Goal: Task Accomplishment & Management: Complete application form

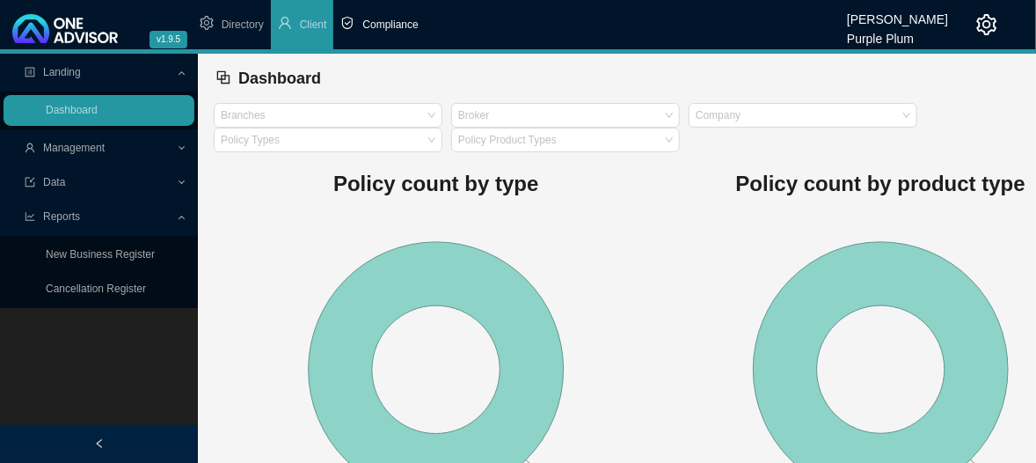
click at [380, 23] on span "Compliance" at bounding box center [389, 24] width 55 height 12
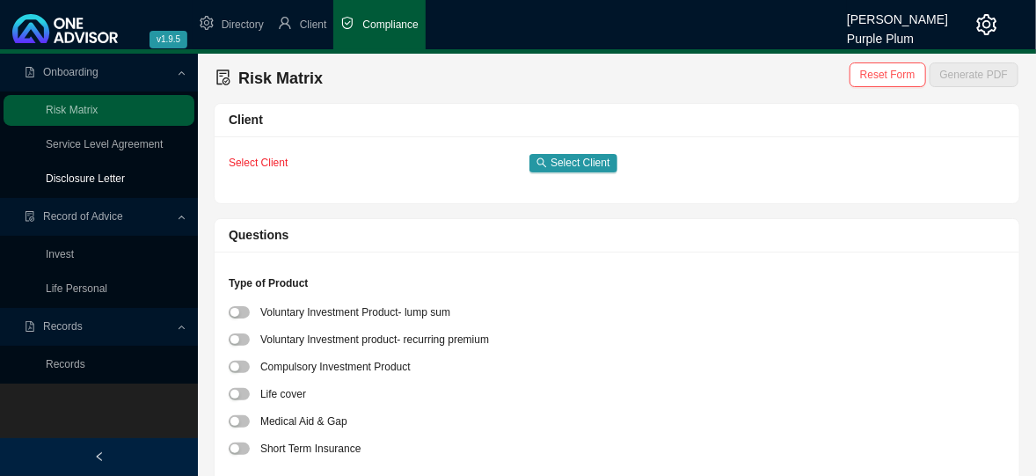
click at [117, 179] on link "Disclosure Letter" at bounding box center [85, 178] width 79 height 12
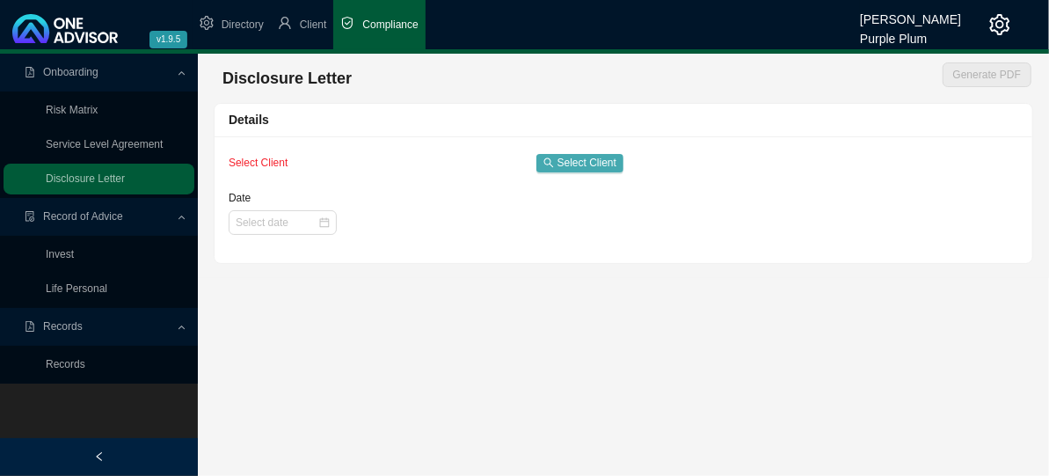
click at [568, 163] on span "Select Client" at bounding box center [587, 163] width 59 height 18
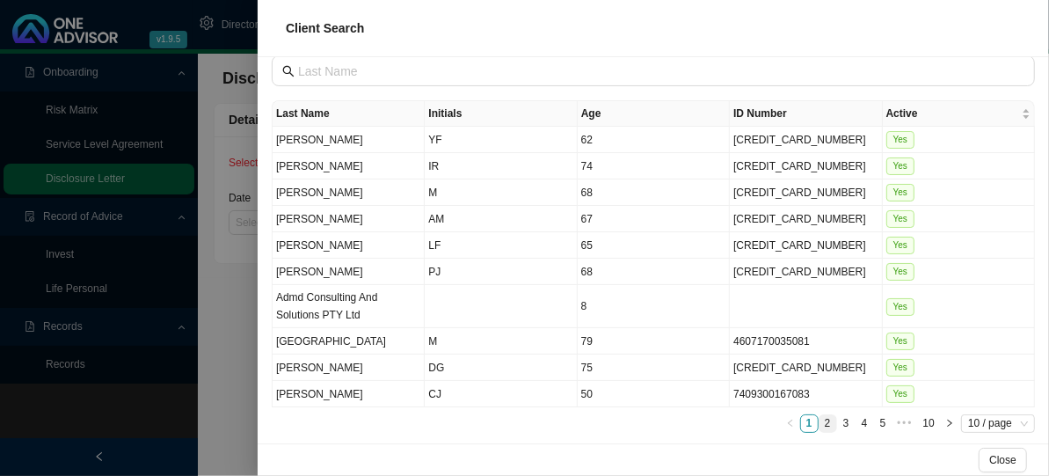
click at [820, 415] on link "2" at bounding box center [828, 423] width 17 height 17
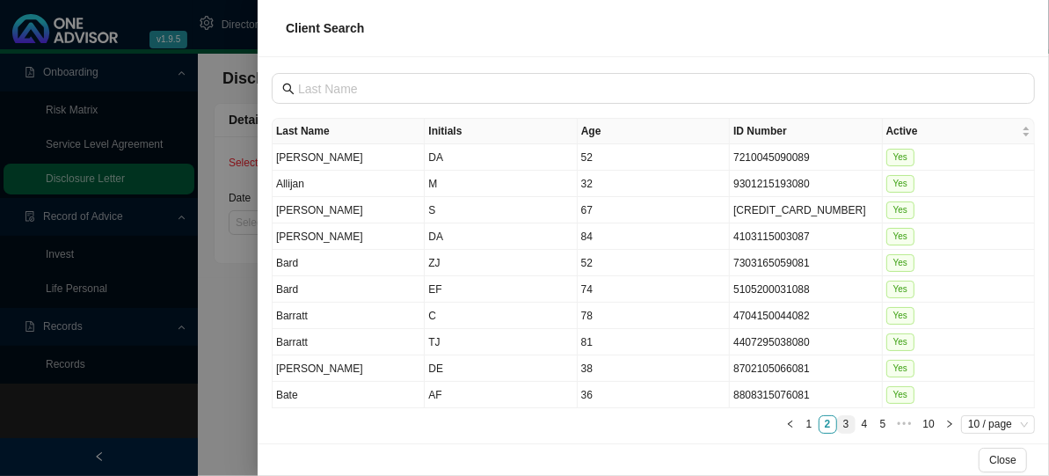
click at [838, 416] on link "3" at bounding box center [846, 424] width 17 height 17
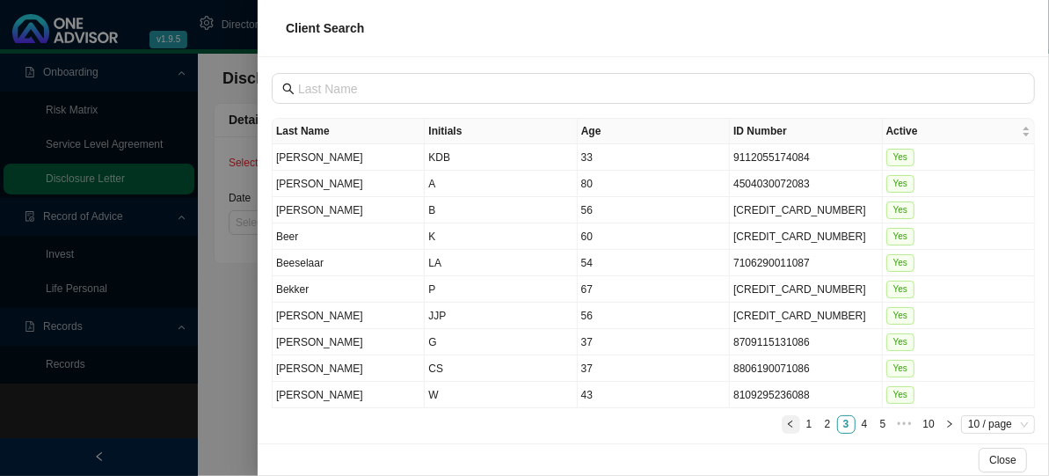
click at [788, 420] on icon "left" at bounding box center [790, 423] width 4 height 7
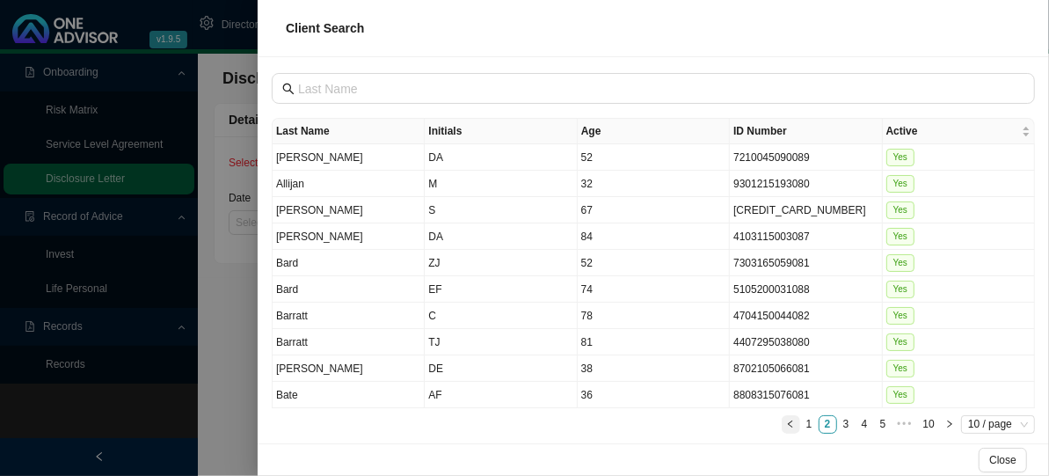
click at [786, 420] on icon "left" at bounding box center [790, 424] width 9 height 9
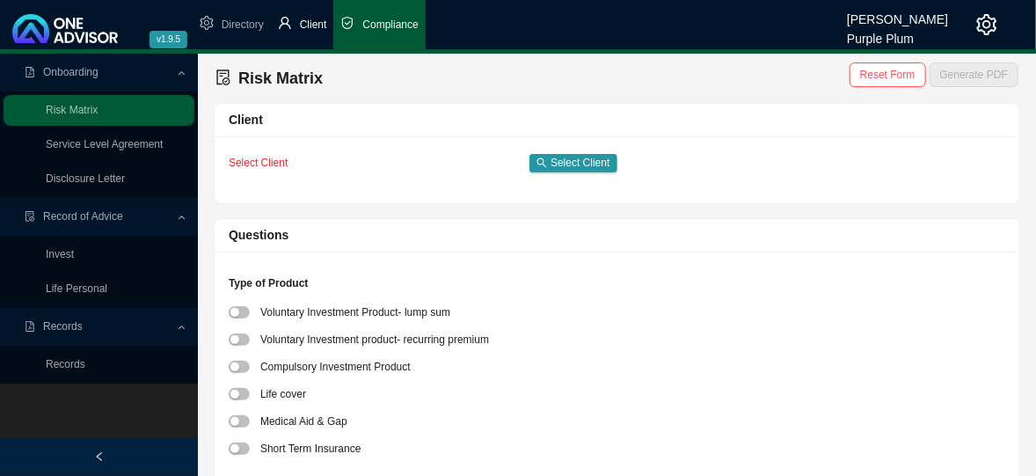
click at [303, 21] on span "Client" at bounding box center [313, 24] width 27 height 12
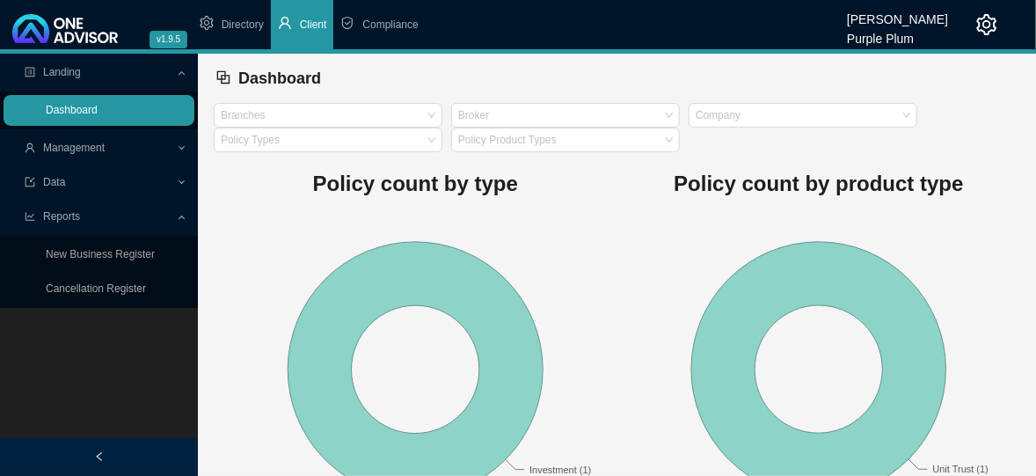
click at [98, 113] on link "Dashboard" at bounding box center [72, 110] width 52 height 12
click at [70, 113] on link "Dashboard" at bounding box center [72, 110] width 52 height 12
click at [77, 147] on span "Management" at bounding box center [74, 148] width 62 height 12
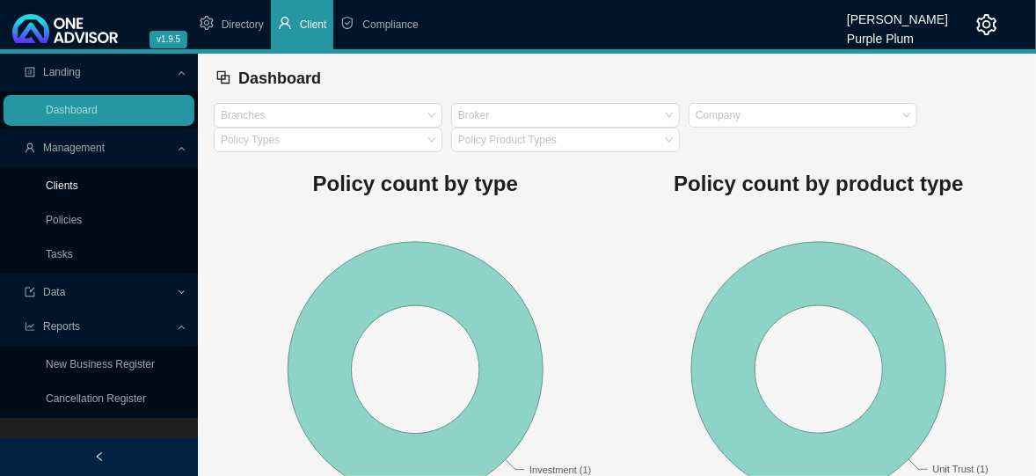
click at [71, 186] on link "Clients" at bounding box center [62, 185] width 33 height 12
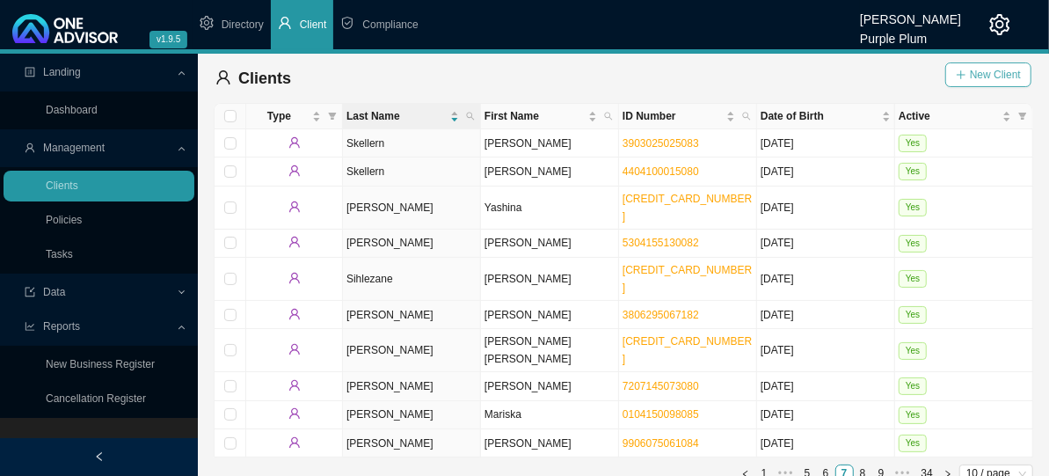
click at [975, 75] on span "New Client" at bounding box center [995, 75] width 51 height 18
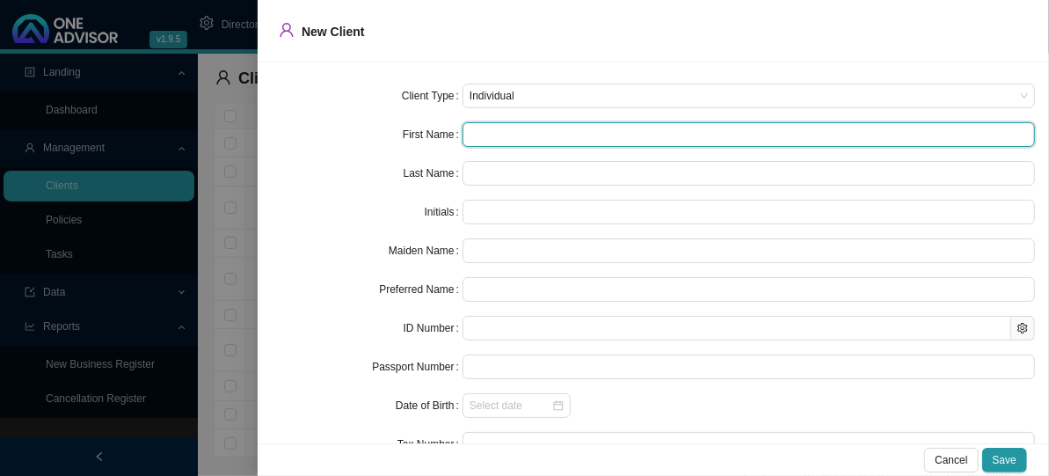
click at [476, 135] on input "text" at bounding box center [749, 134] width 573 height 25
type input "j"
type input "J"
type input "j"
type input "jA"
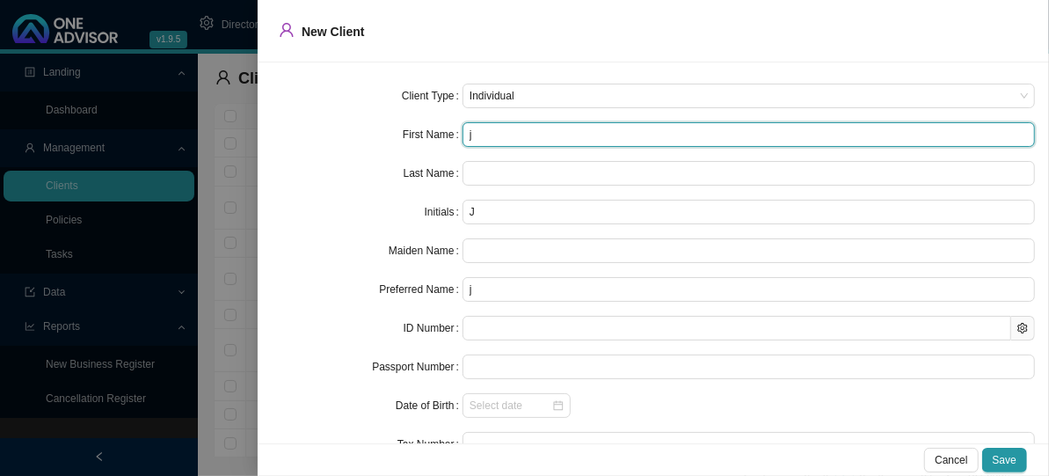
type input "jA"
type input "j"
type input "J"
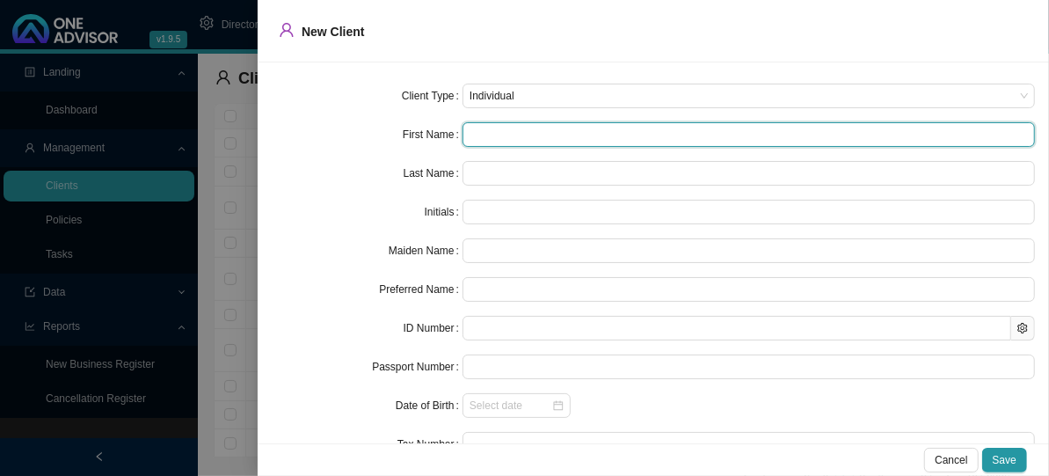
type input "J"
type input "[PERSON_NAME]"
type input "Ja o"
type input "[PERSON_NAME]"
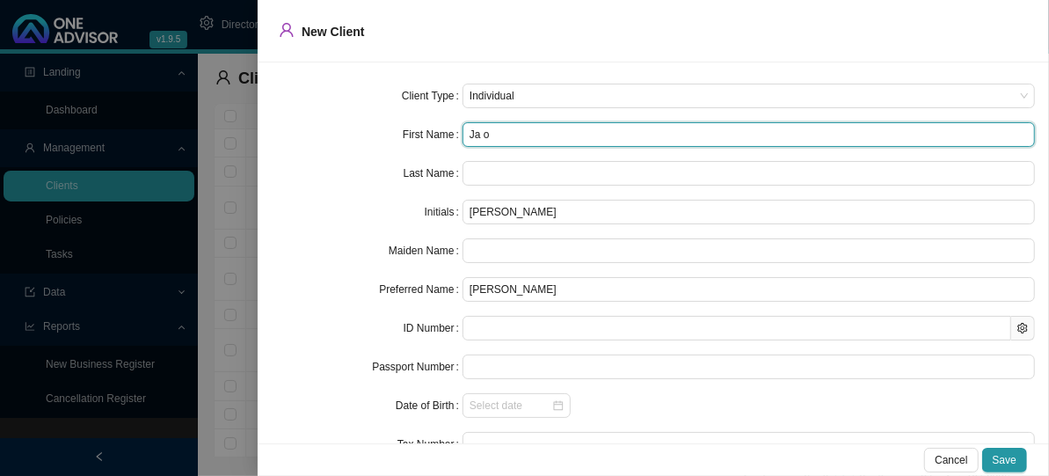
type input "[PERSON_NAME]"
type input "J"
type input "Jac"
type input "Jaco"
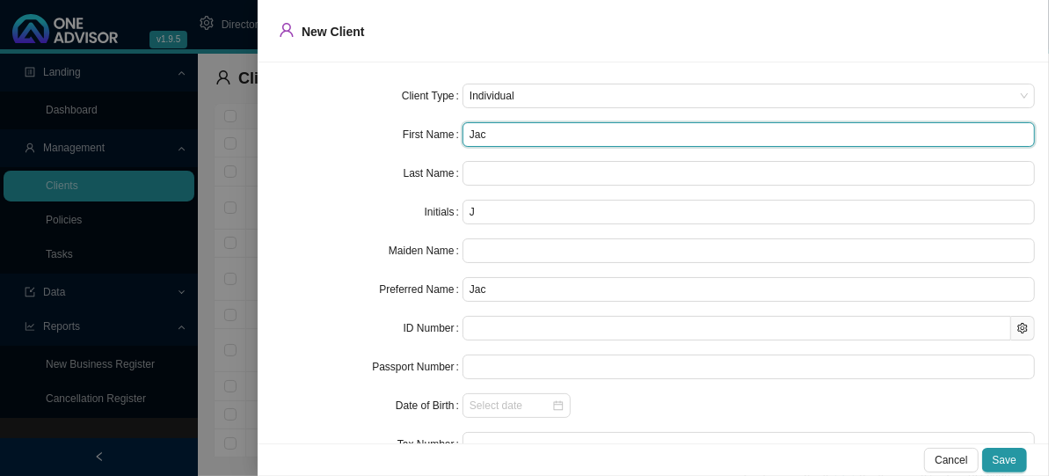
type input "Jaco"
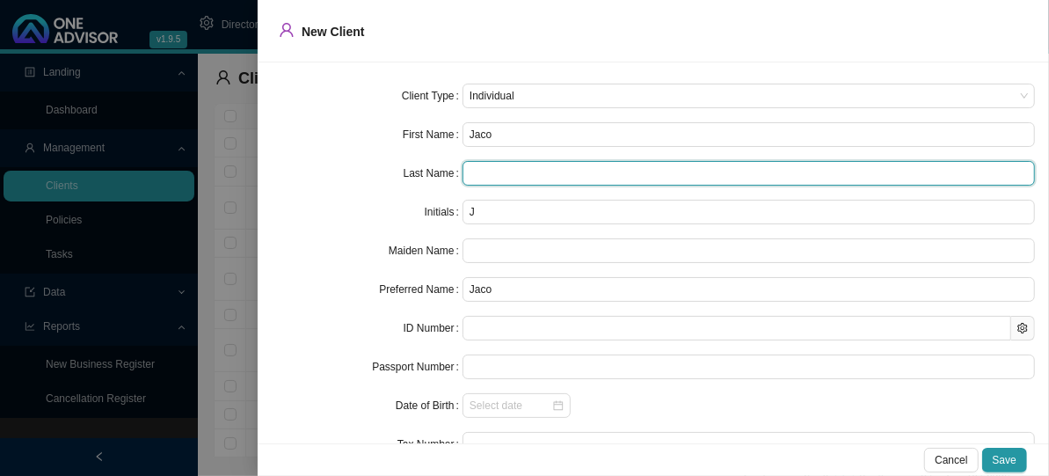
click at [478, 168] on input "text" at bounding box center [749, 173] width 573 height 25
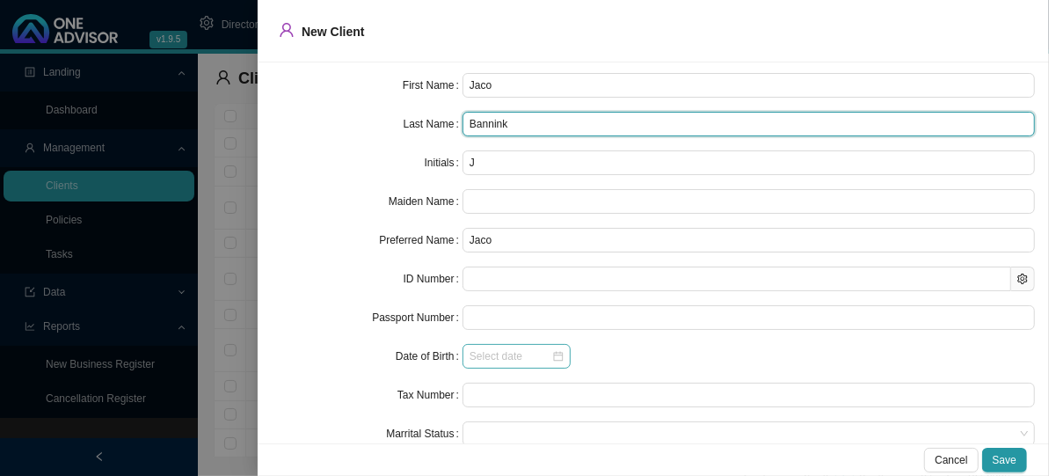
scroll to position [87, 0]
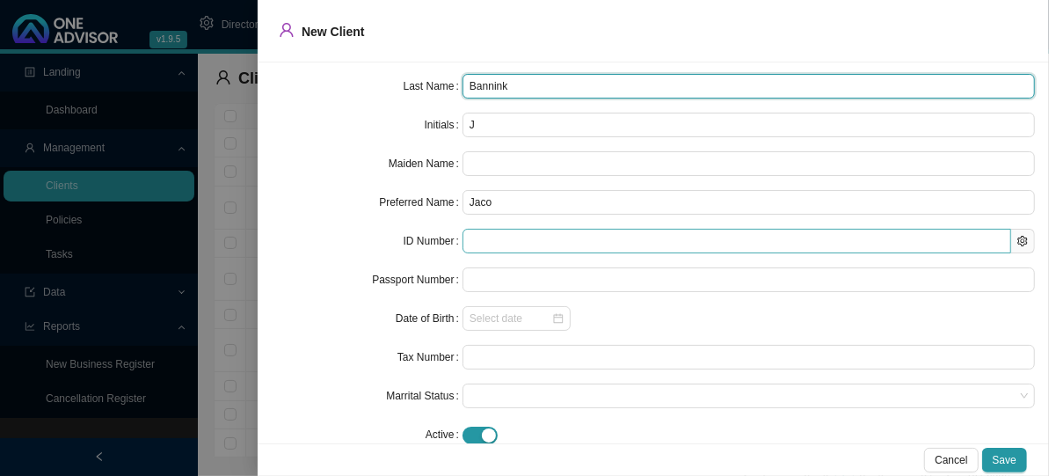
type input "Bannink"
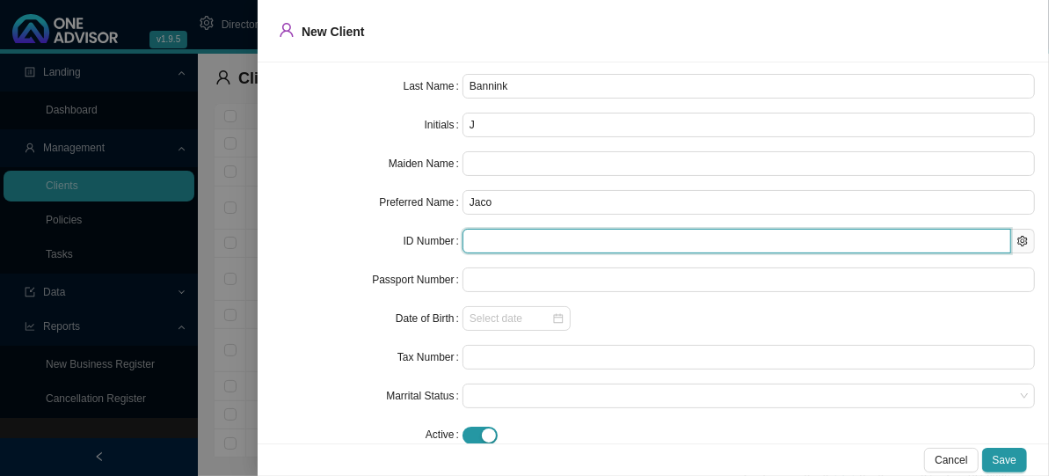
drag, startPoint x: 478, startPoint y: 245, endPoint x: 597, endPoint y: 232, distance: 120.3
click at [480, 245] on input "text" at bounding box center [737, 241] width 549 height 25
type input "910515"
type input "[DATE]"
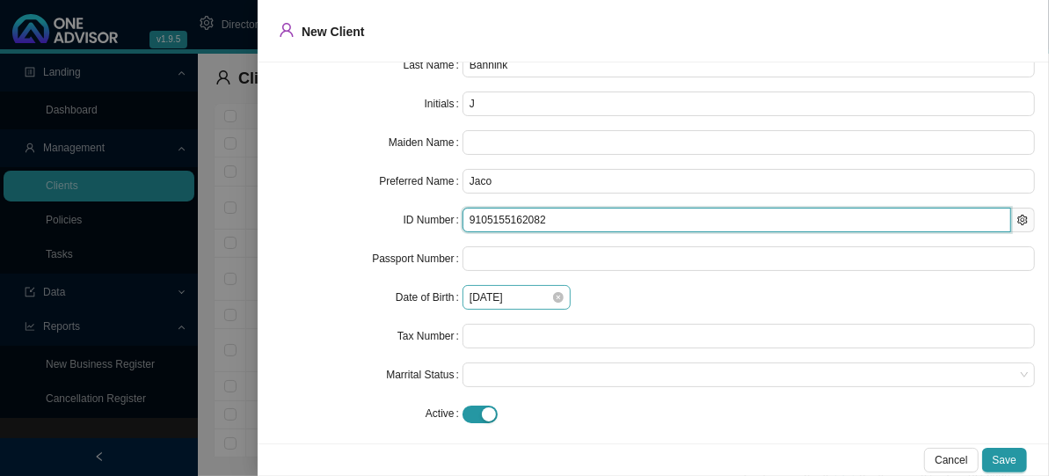
scroll to position [118, 0]
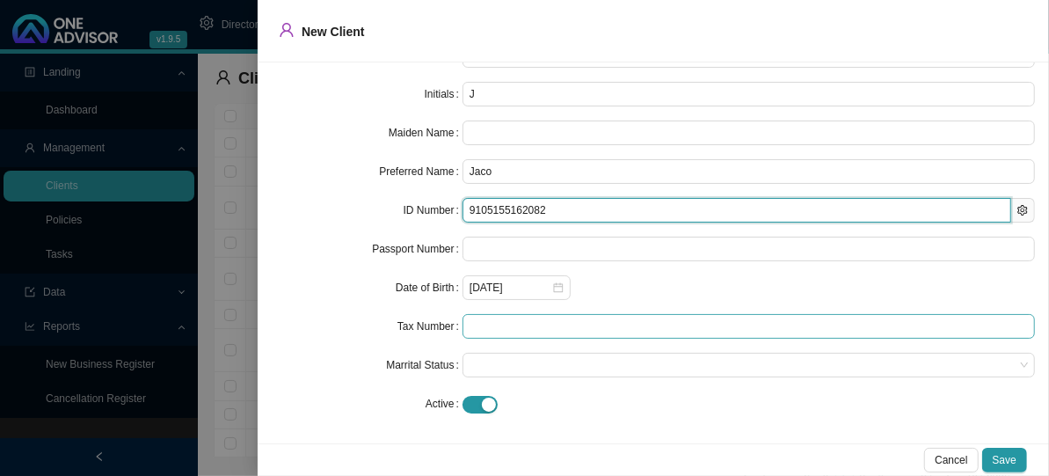
type input "9105155162082"
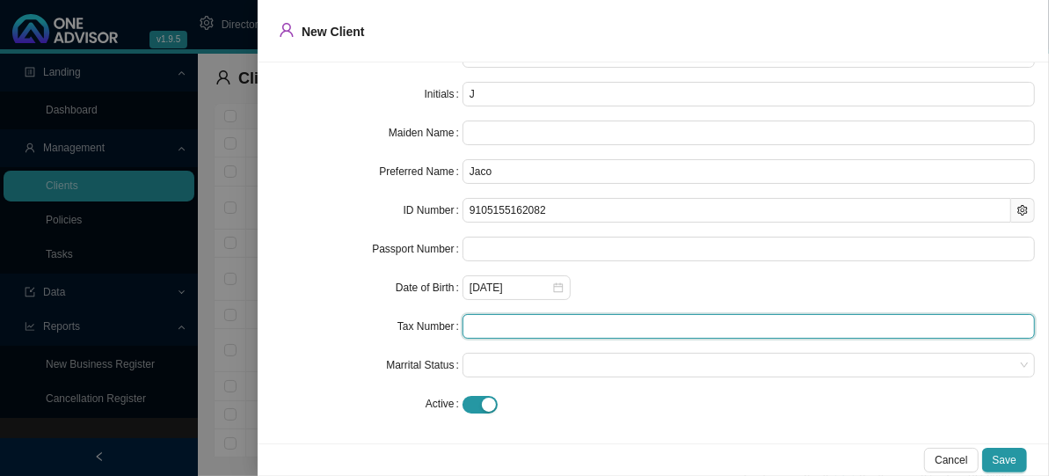
click at [478, 327] on input "text" at bounding box center [749, 326] width 573 height 25
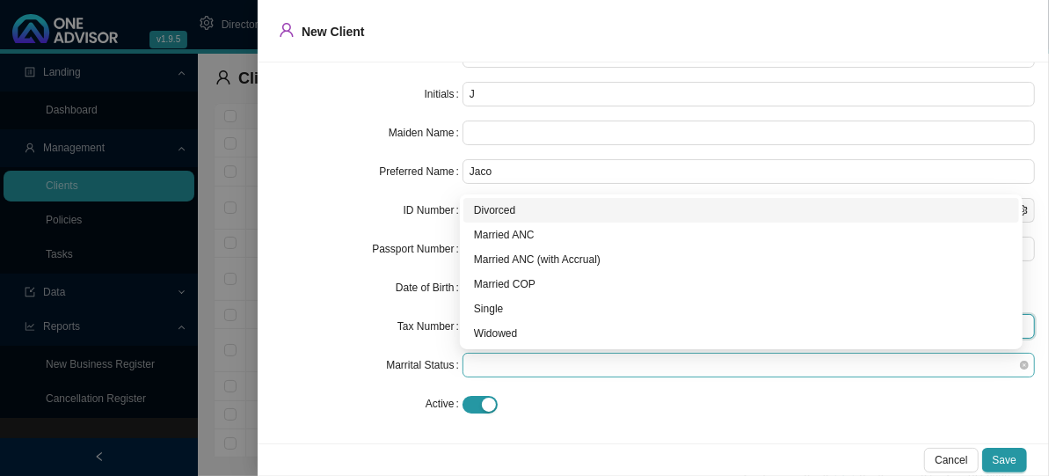
click at [507, 362] on span at bounding box center [749, 365] width 559 height 23
type input "0465630295"
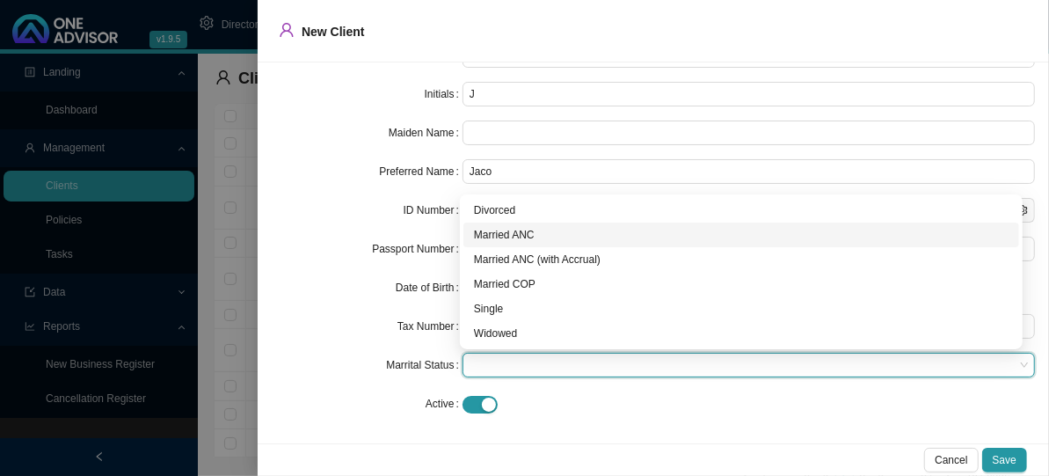
click at [532, 242] on div "Married ANC" at bounding box center [741, 235] width 535 height 18
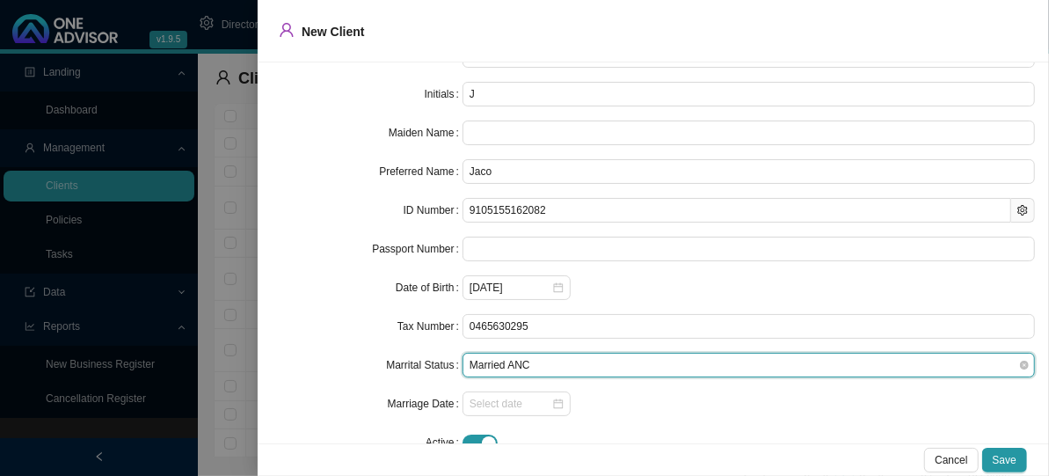
scroll to position [157, 0]
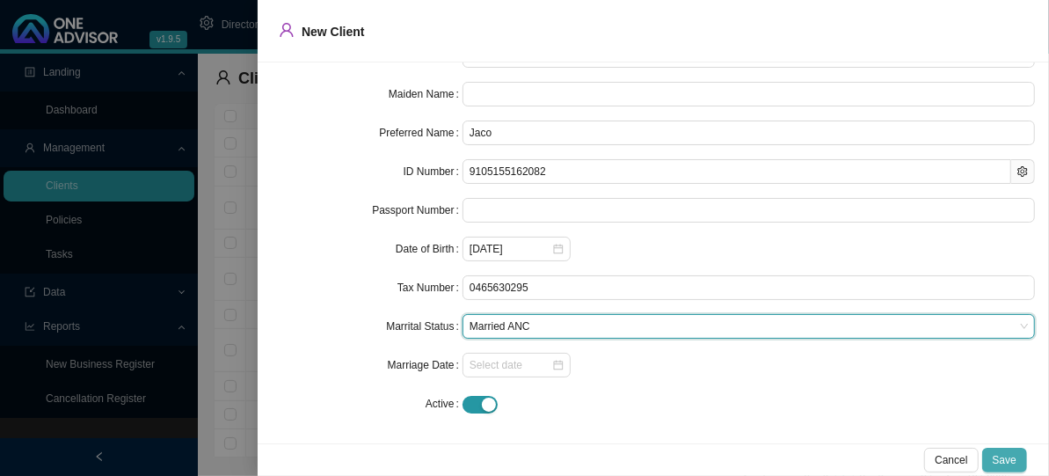
click at [1010, 464] on span "Save" at bounding box center [1005, 460] width 24 height 18
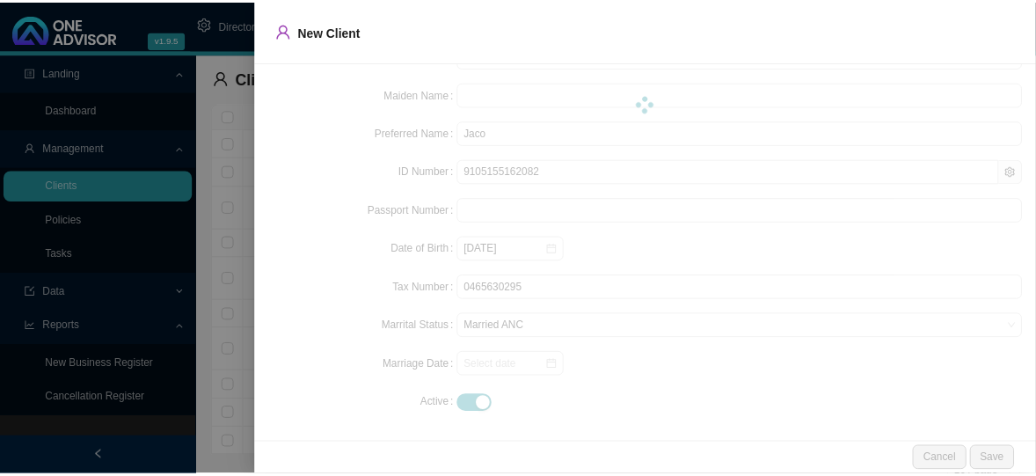
scroll to position [0, 0]
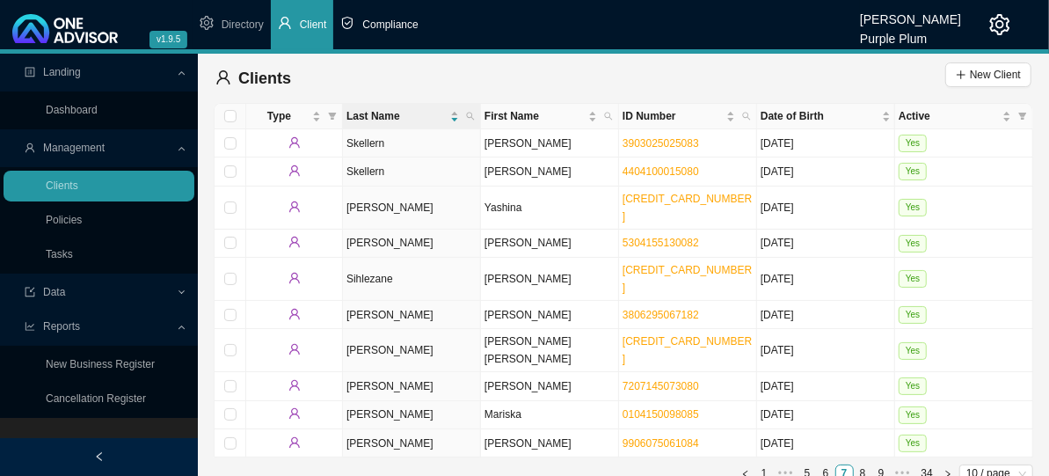
click at [391, 25] on span "Compliance" at bounding box center [389, 24] width 55 height 12
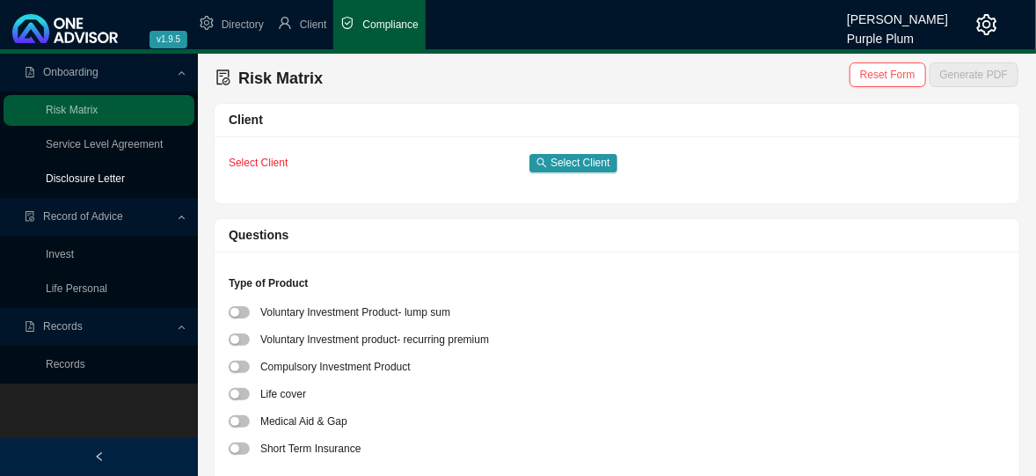
click at [106, 180] on link "Disclosure Letter" at bounding box center [85, 178] width 79 height 12
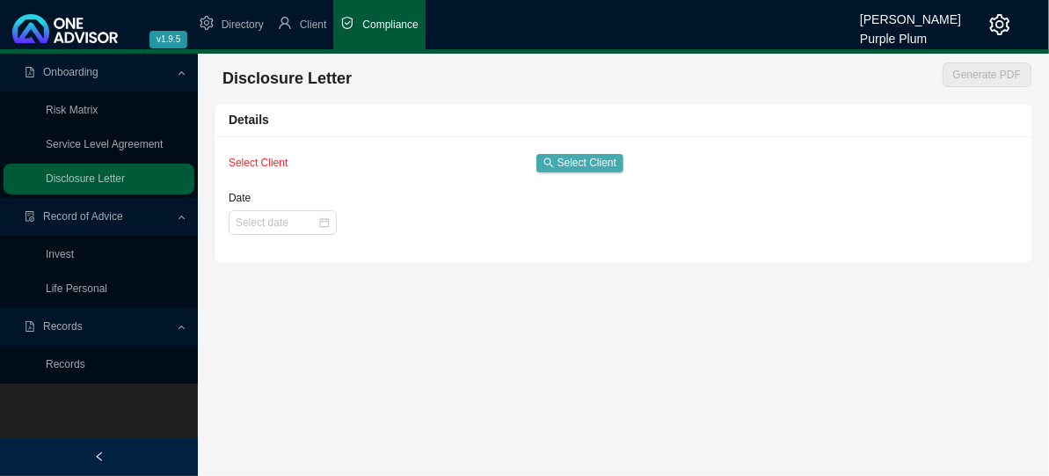
click at [577, 162] on span "Select Client" at bounding box center [587, 163] width 59 height 18
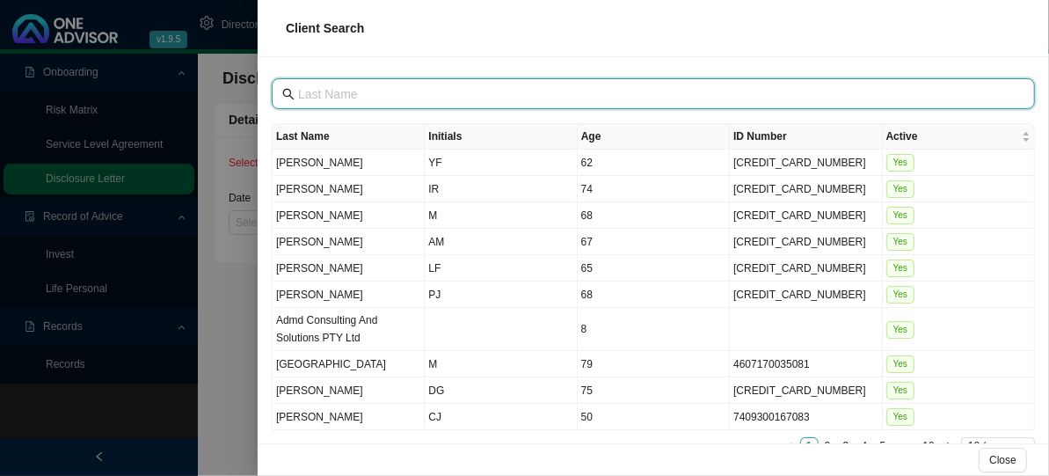
click at [318, 93] on input "text" at bounding box center [655, 93] width 714 height 19
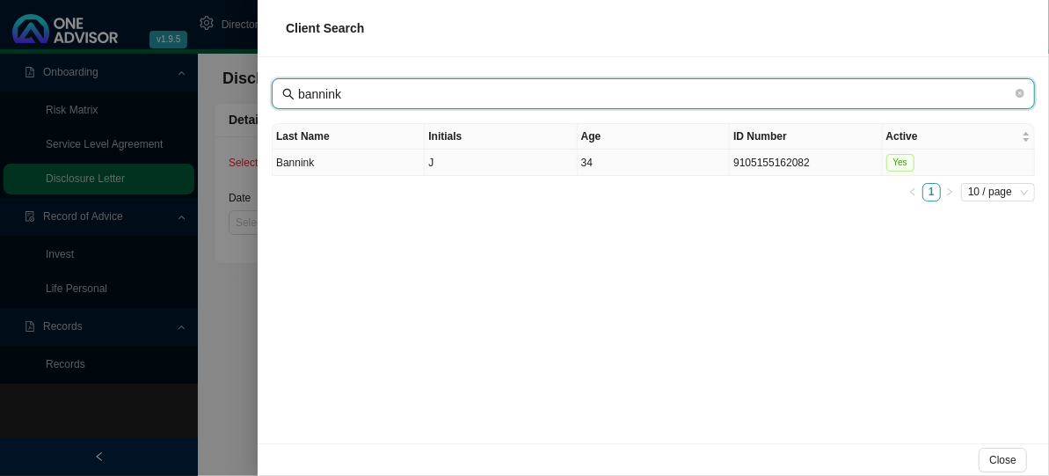
type input "bannink"
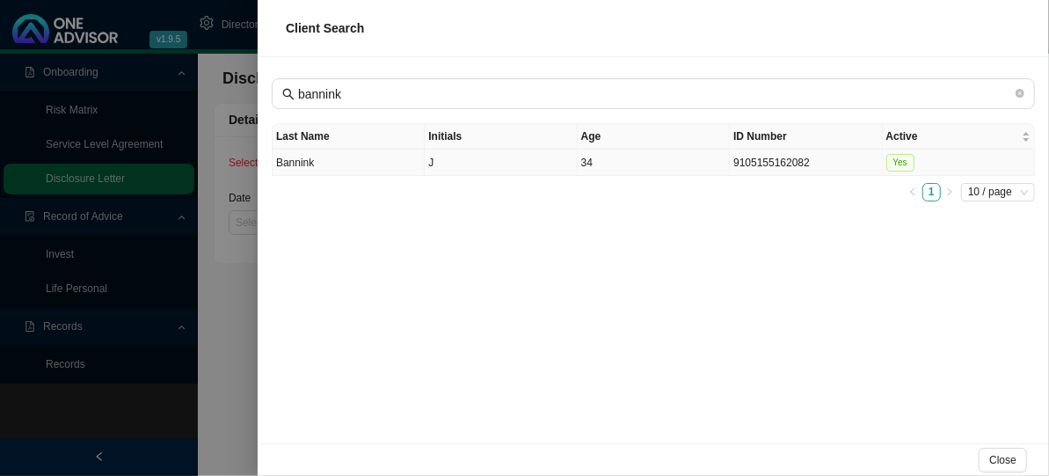
click at [801, 163] on td "9105155162082" at bounding box center [806, 163] width 152 height 26
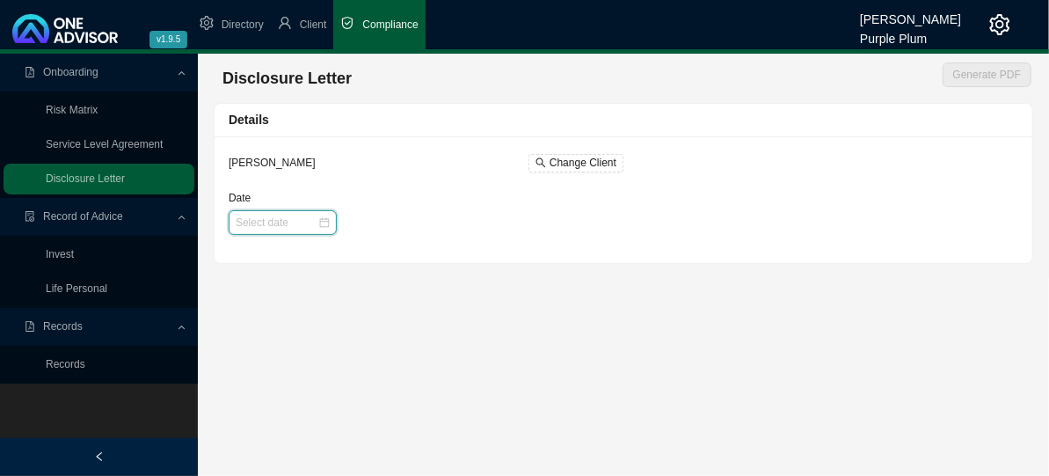
click at [314, 224] on input "Date" at bounding box center [277, 223] width 82 height 18
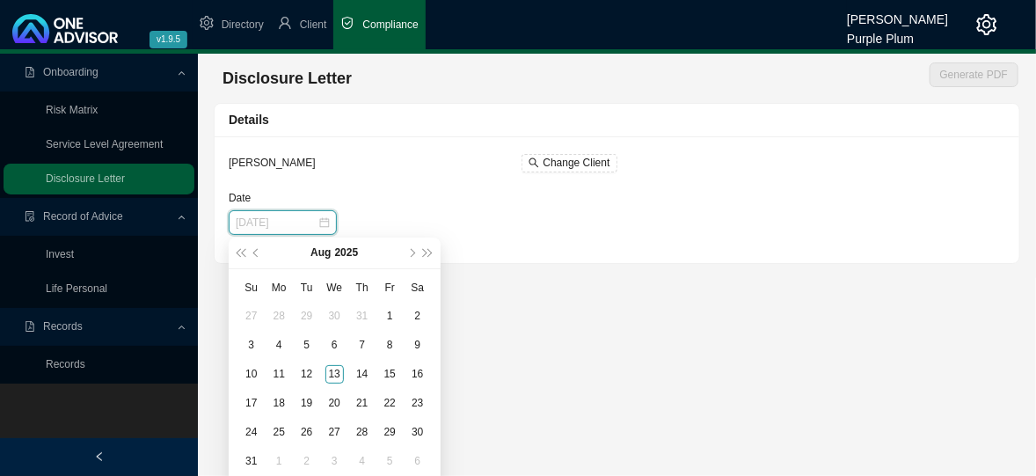
type input "[DATE]"
click at [303, 376] on div "12" at bounding box center [306, 374] width 18 height 18
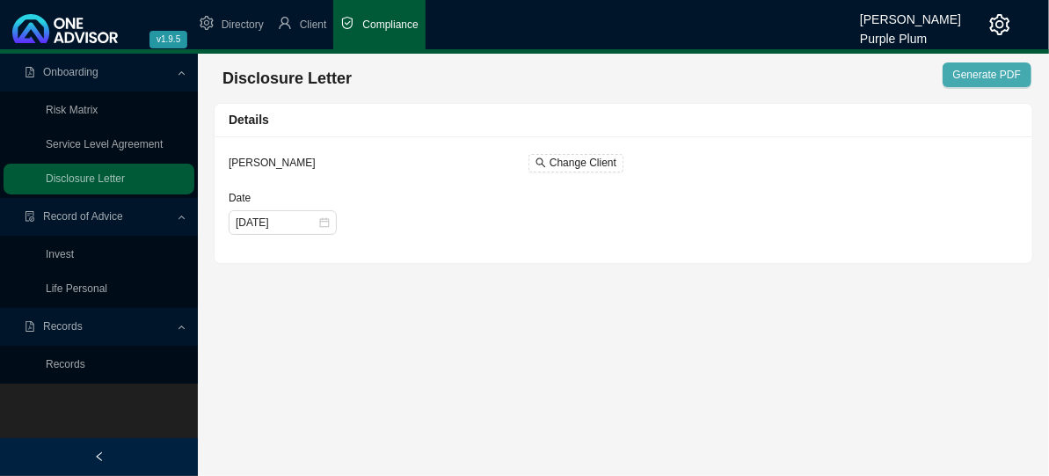
click at [980, 71] on span "Generate PDF" at bounding box center [988, 75] width 68 height 18
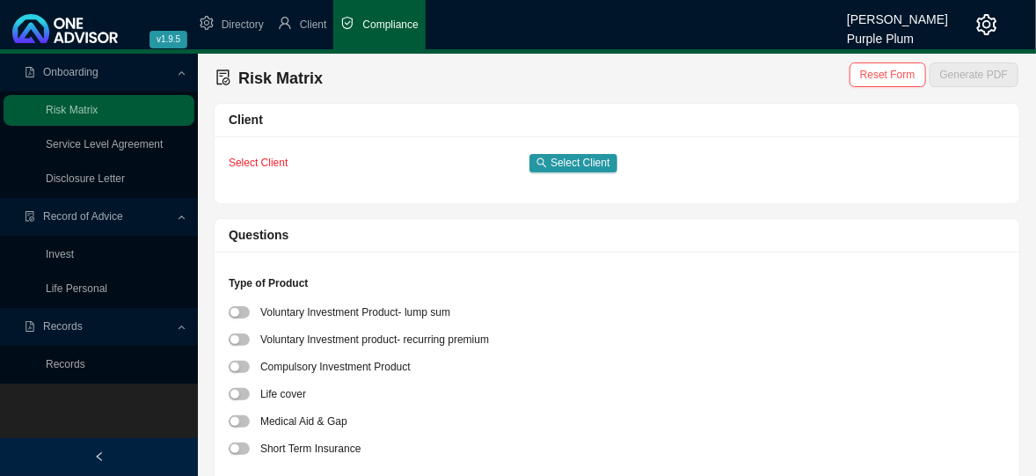
click at [423, 441] on div "Short Term Insurance" at bounding box center [617, 448] width 777 height 22
